Goal: Task Accomplishment & Management: Manage account settings

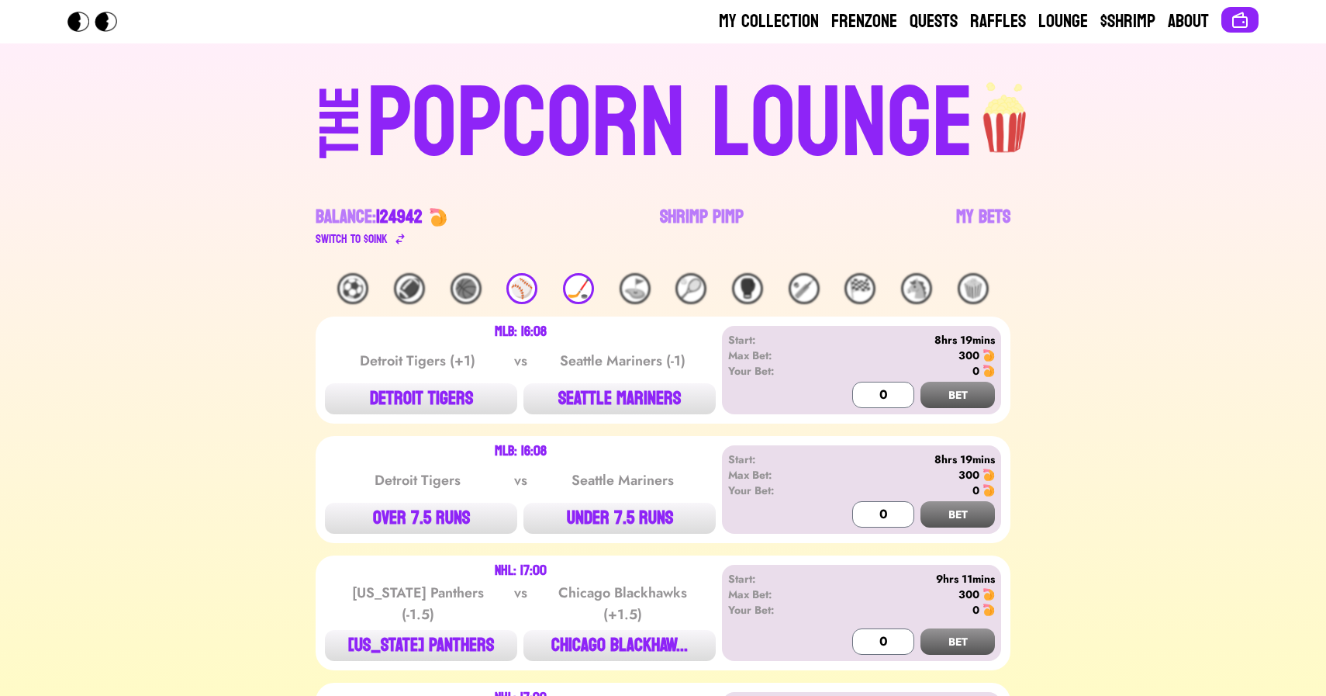
click at [564, 284] on div "🏒" at bounding box center [578, 288] width 31 height 31
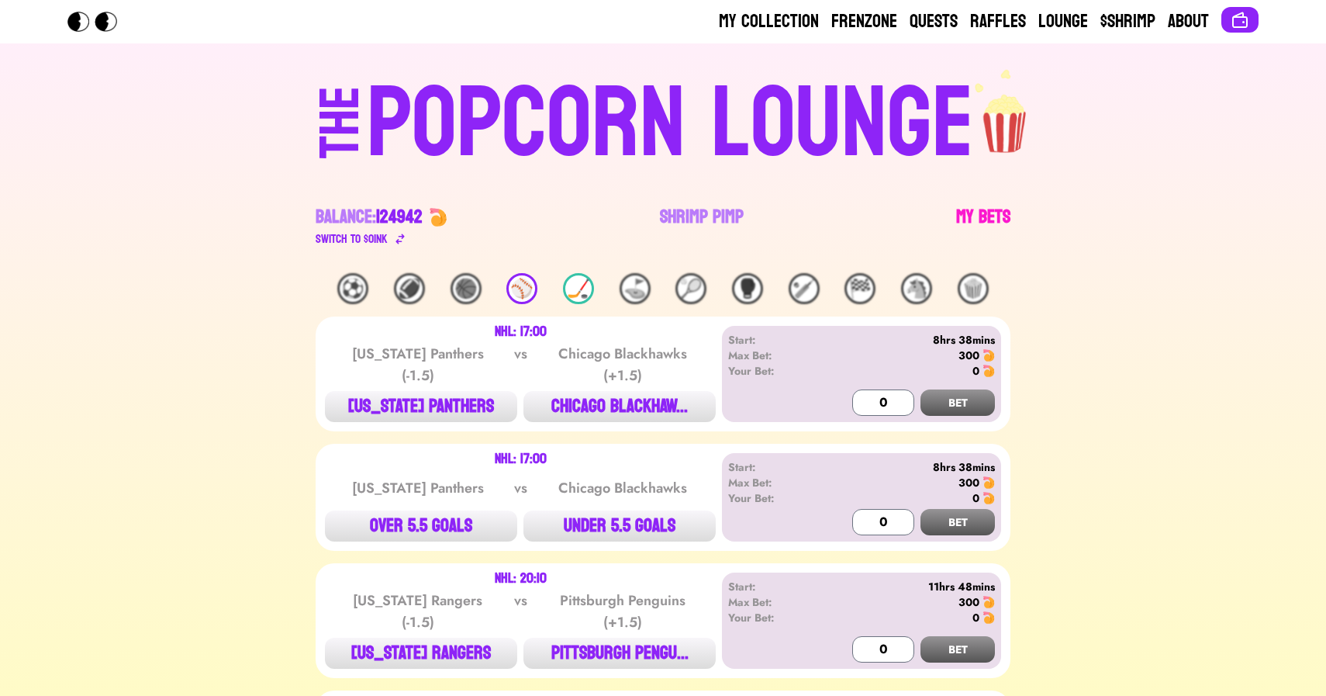
click at [993, 214] on link "My Bets" at bounding box center [983, 226] width 54 height 43
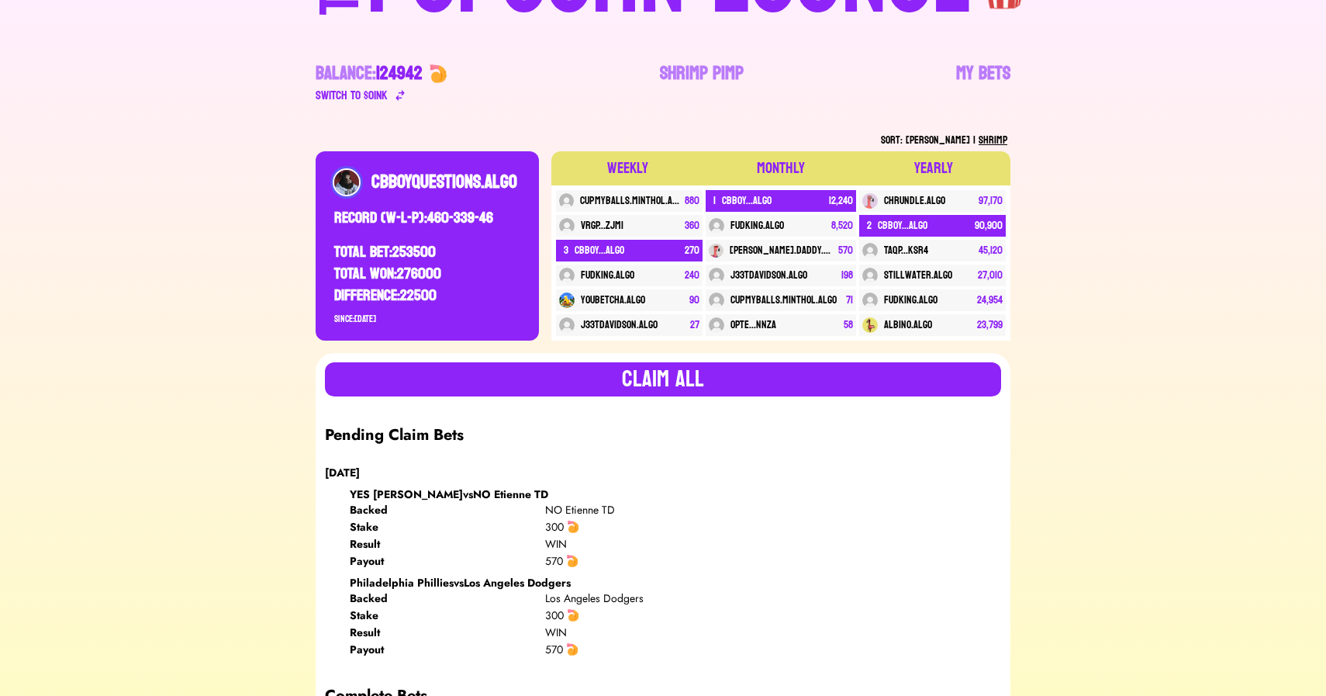
scroll to position [83, 0]
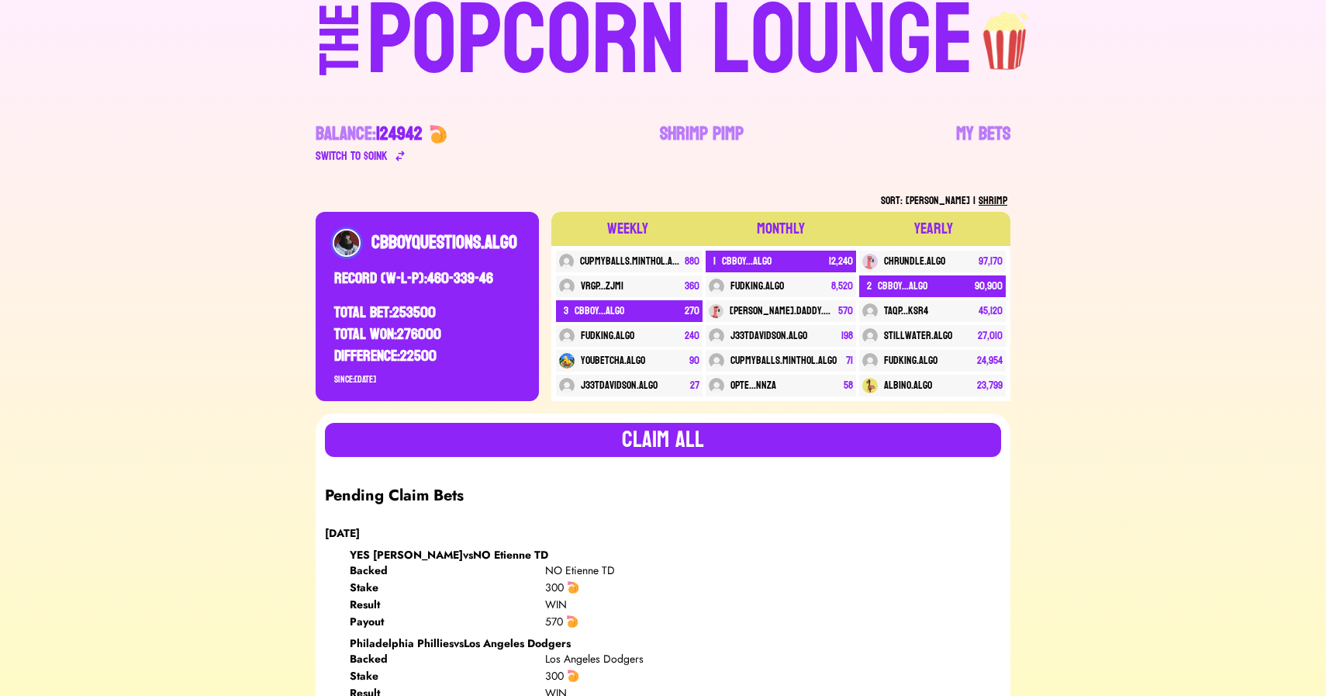
click at [554, 46] on div "POPCORN LOUNGE" at bounding box center [670, 40] width 607 height 99
